Goal: Find specific page/section: Find specific page/section

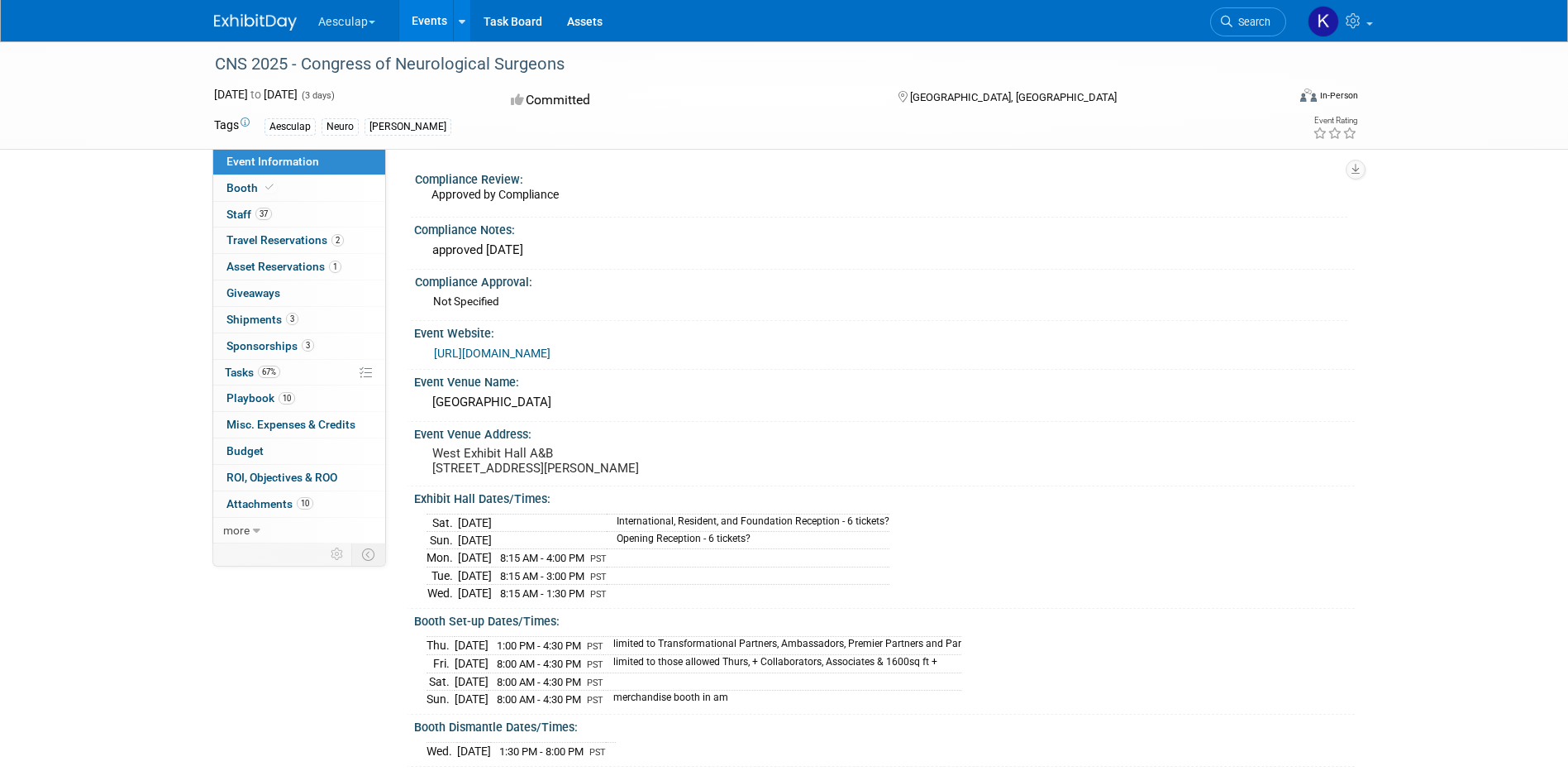
click at [361, 21] on button "Aesculap" at bounding box center [356, 18] width 79 height 37
click at [384, 145] on link "[PERSON_NAME]" at bounding box center [376, 148] width 119 height 23
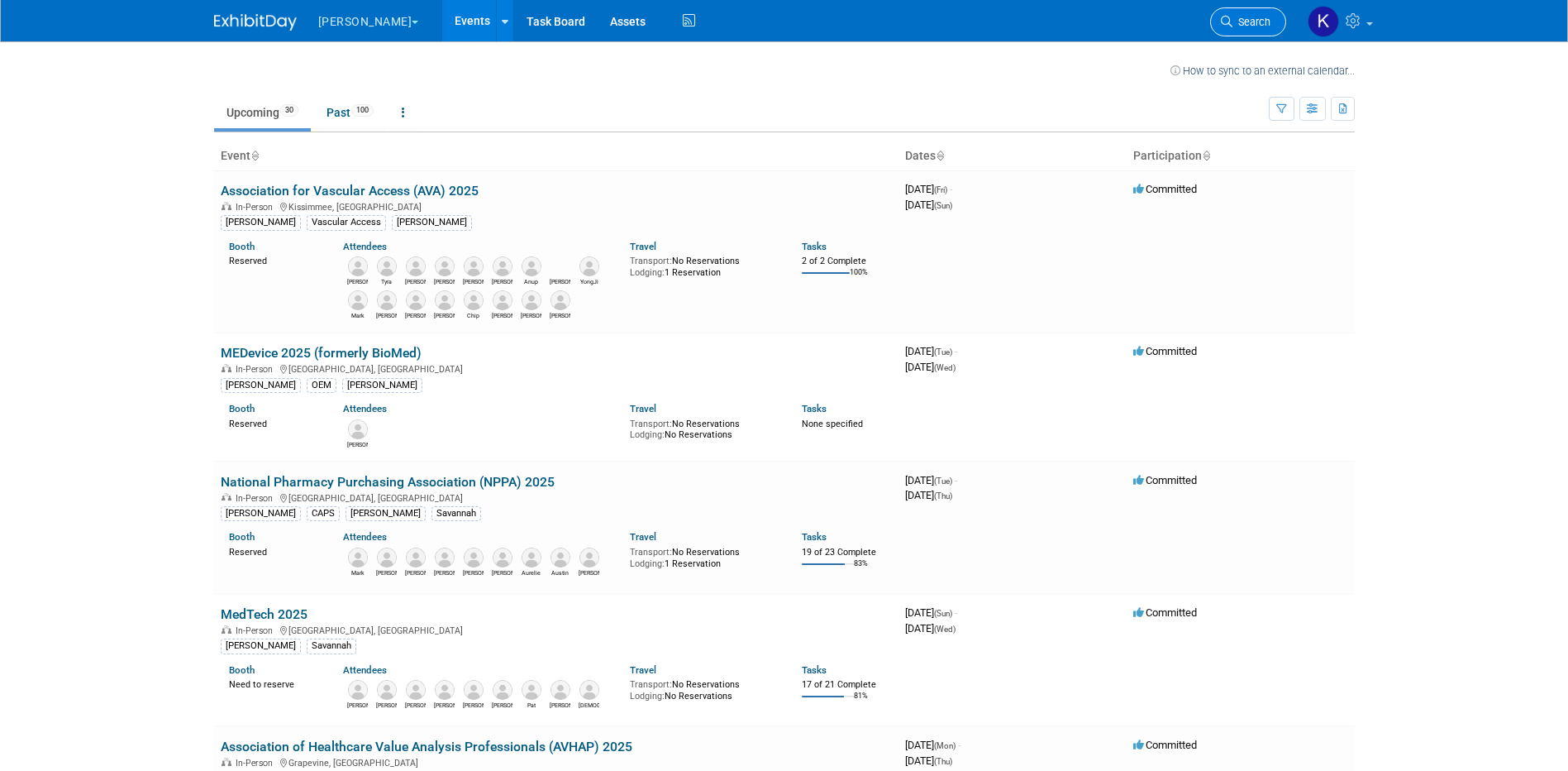
click at [1244, 21] on span "Search" at bounding box center [1251, 22] width 38 height 12
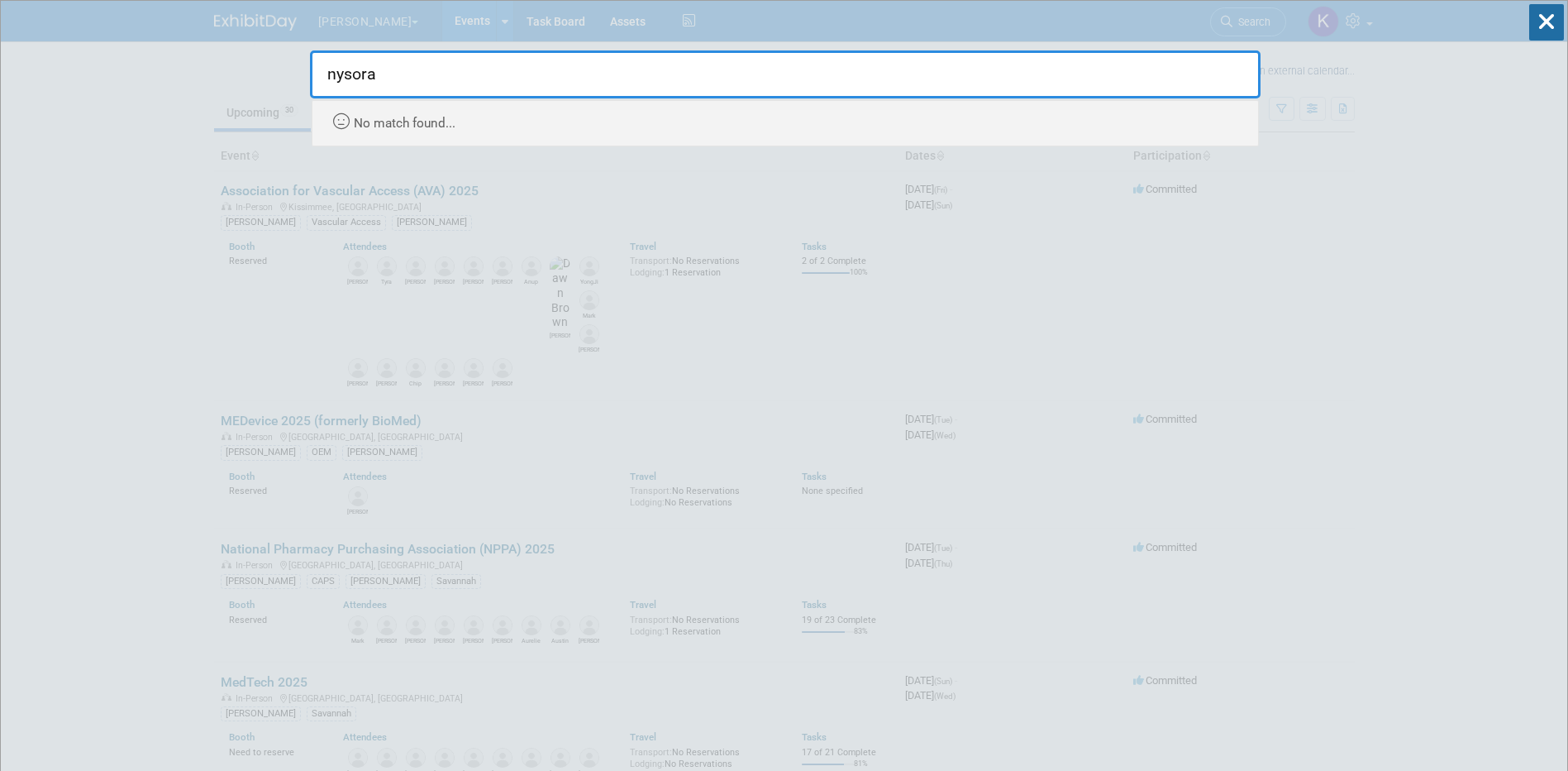
type input "nysora"
